Goal: Learn about a topic

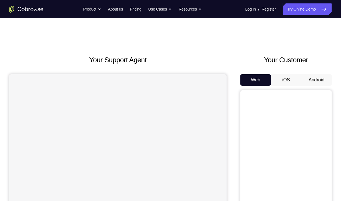
click at [318, 81] on button "Android" at bounding box center [316, 79] width 31 height 11
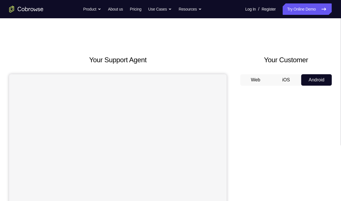
click at [307, 82] on button "Android" at bounding box center [316, 79] width 31 height 11
click at [290, 79] on button "iOS" at bounding box center [286, 79] width 31 height 11
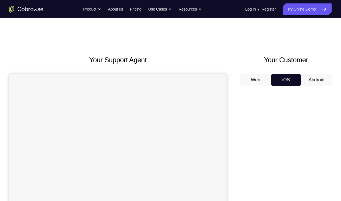
click at [317, 79] on button "Android" at bounding box center [316, 79] width 31 height 11
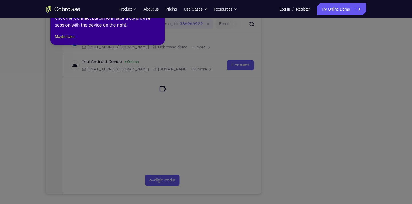
click at [345, 156] on icon at bounding box center [208, 102] width 417 height 204
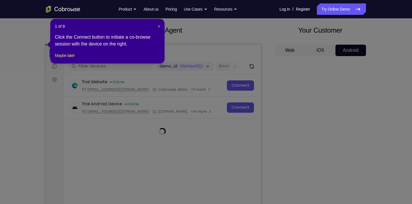
scroll to position [29, 0]
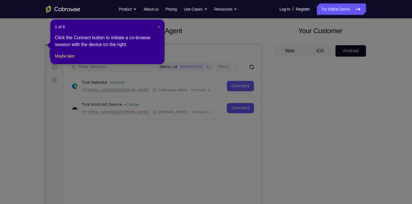
click at [158, 26] on span "×" at bounding box center [159, 27] width 2 height 5
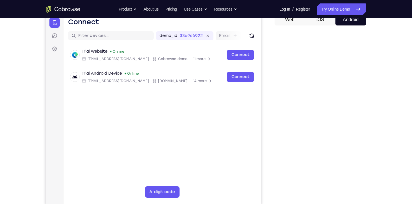
scroll to position [56, 0]
